Goal: Task Accomplishment & Management: Manage account settings

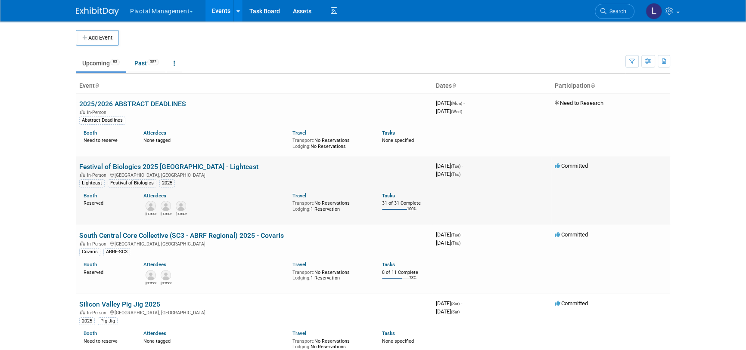
click at [117, 170] on link "Festival of Biologics 2025 [GEOGRAPHIC_DATA] - Lightcast" at bounding box center [168, 167] width 179 height 8
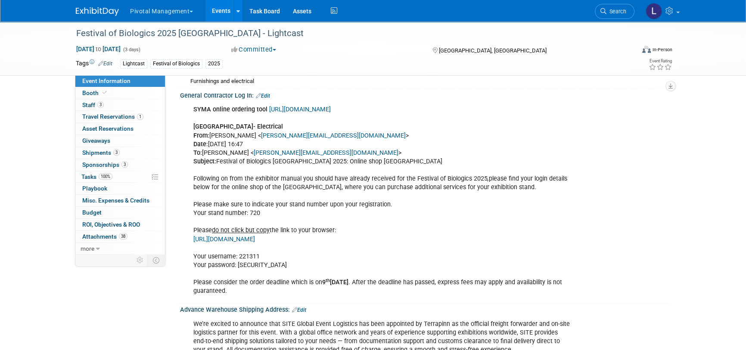
scroll to position [1136, 0]
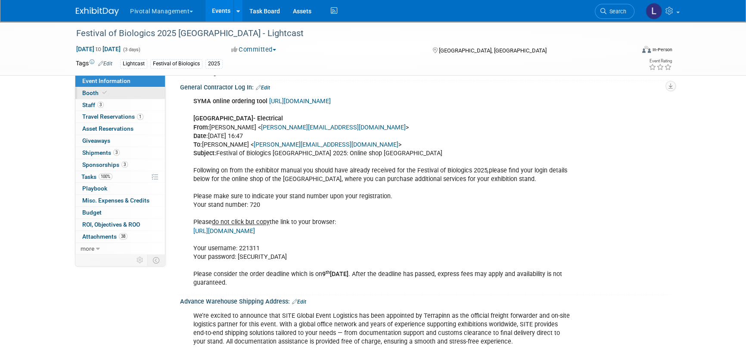
click at [102, 96] on link "Booth" at bounding box center [120, 93] width 90 height 12
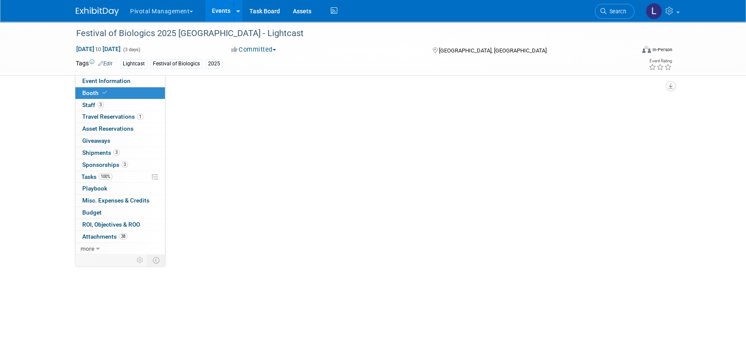
scroll to position [0, 0]
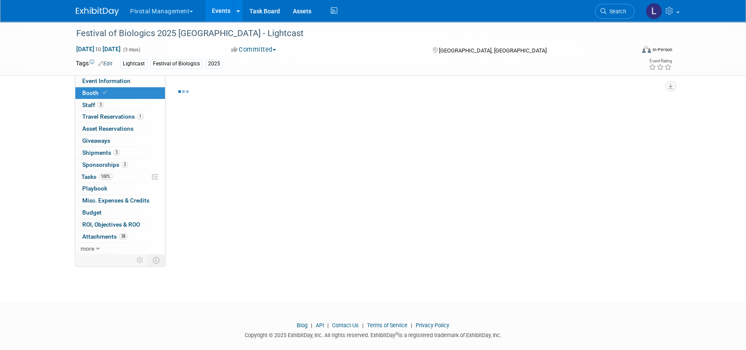
select select "Yes"
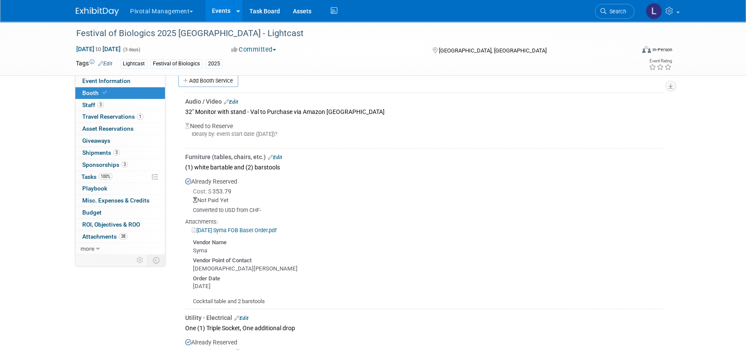
scroll to position [702, 0]
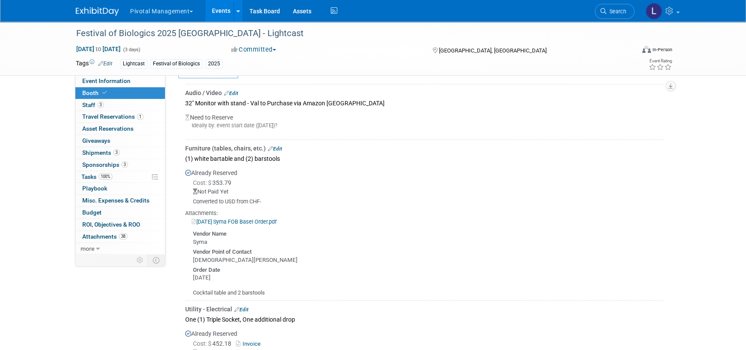
click at [262, 219] on link "[DATE] Syma FOB Basel Order.pdf" at bounding box center [234, 222] width 85 height 6
